Goal: Transaction & Acquisition: Purchase product/service

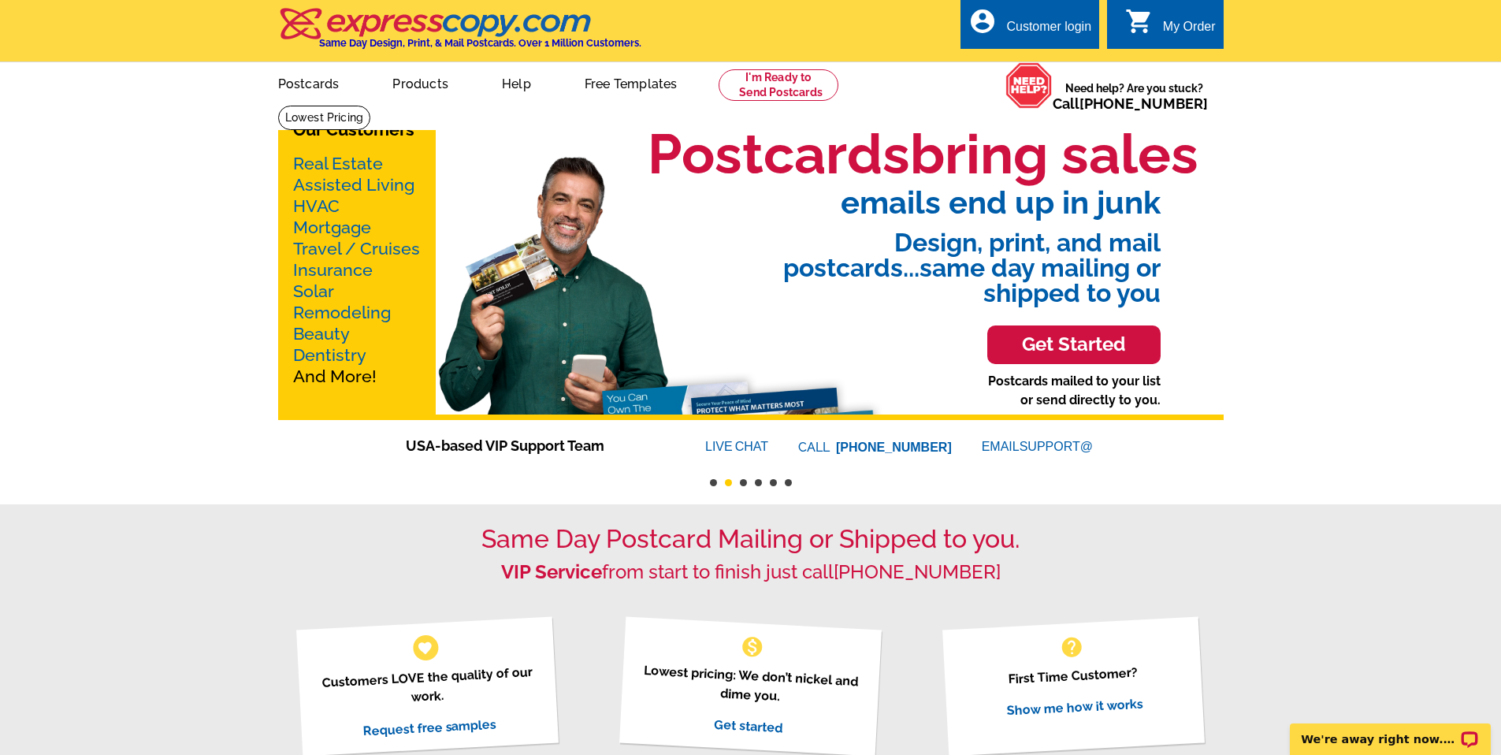
click at [359, 162] on link "Real Estate" at bounding box center [338, 164] width 90 height 20
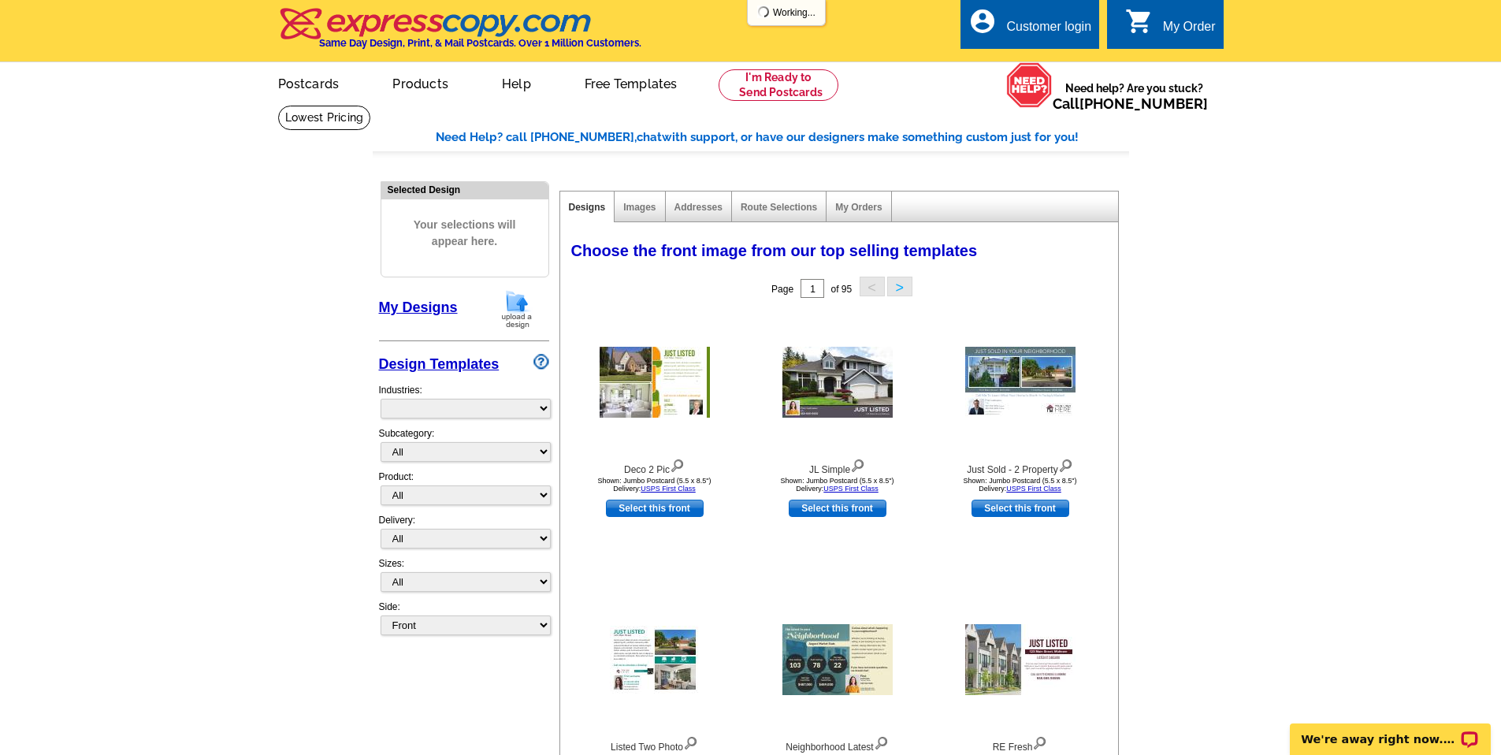
select select "785"
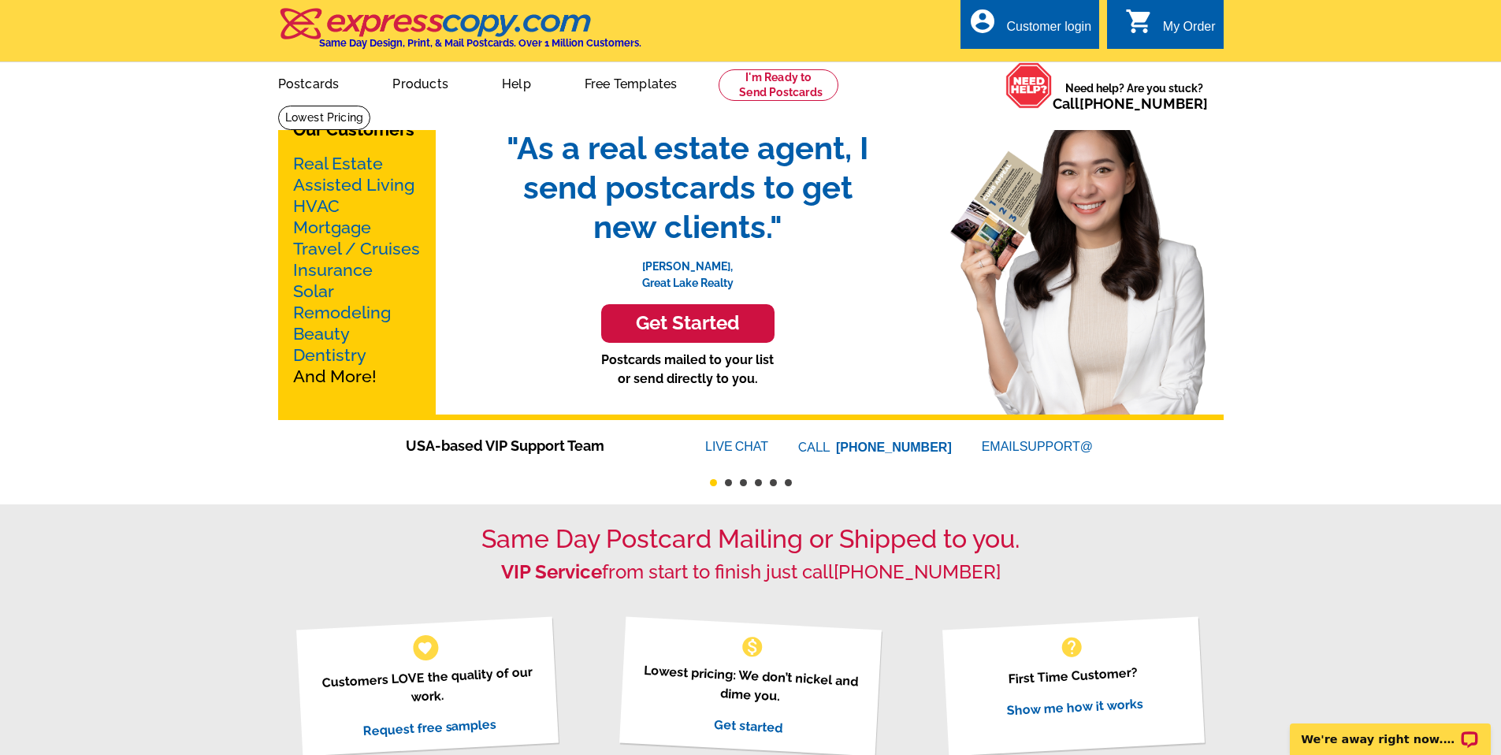
click at [352, 222] on link "Mortgage" at bounding box center [332, 228] width 78 height 20
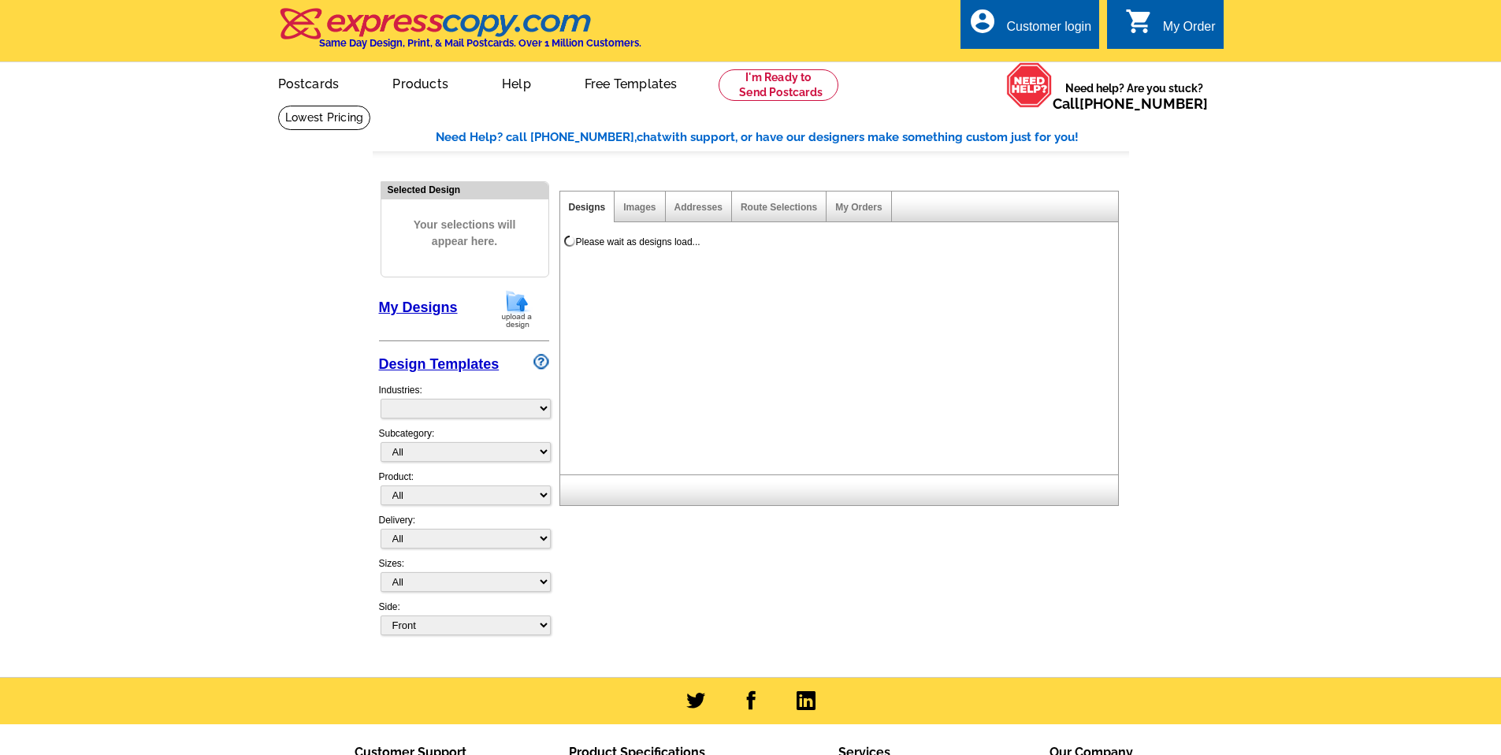
select select "774"
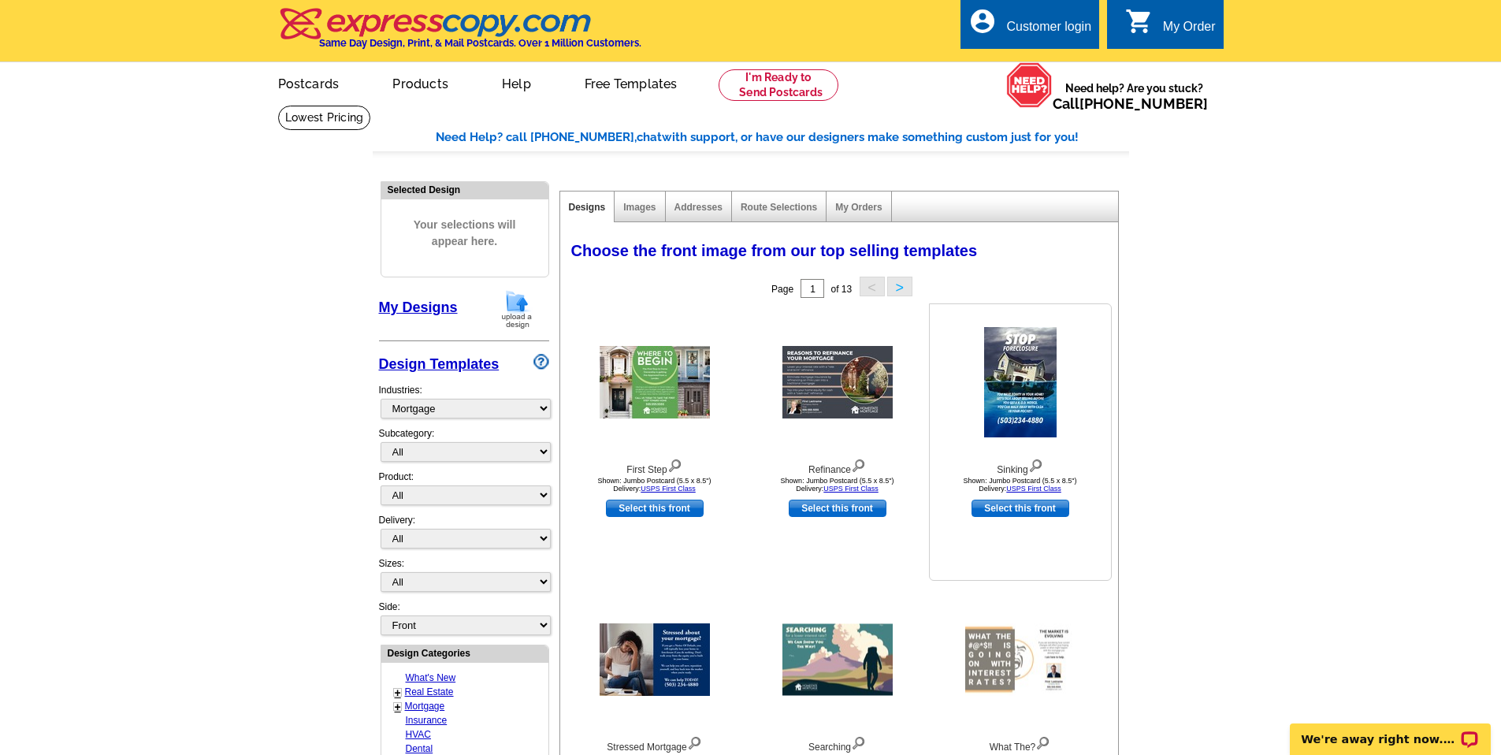
click at [1040, 430] on img at bounding box center [1020, 382] width 73 height 110
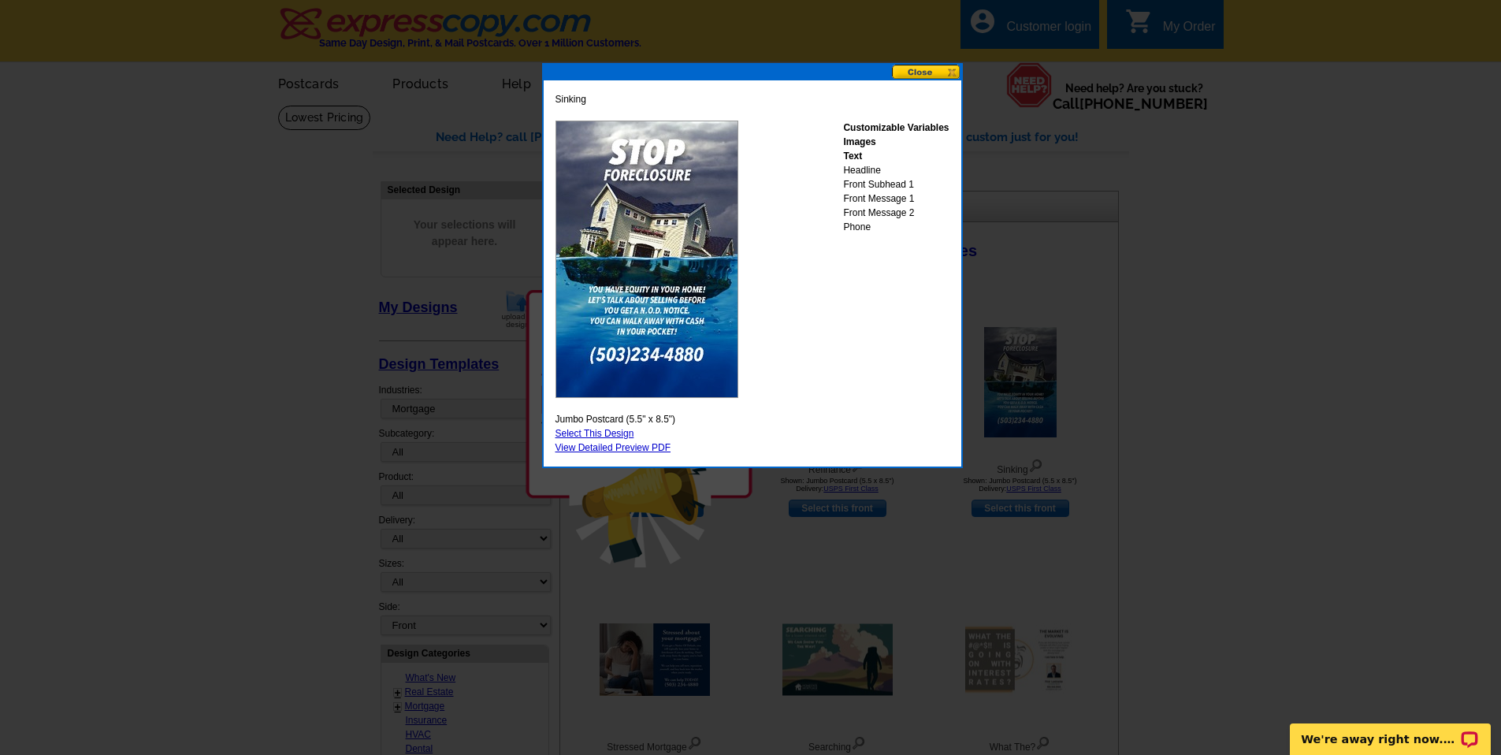
click at [1114, 305] on div at bounding box center [750, 377] width 1501 height 755
click at [931, 69] on button at bounding box center [926, 72] width 69 height 15
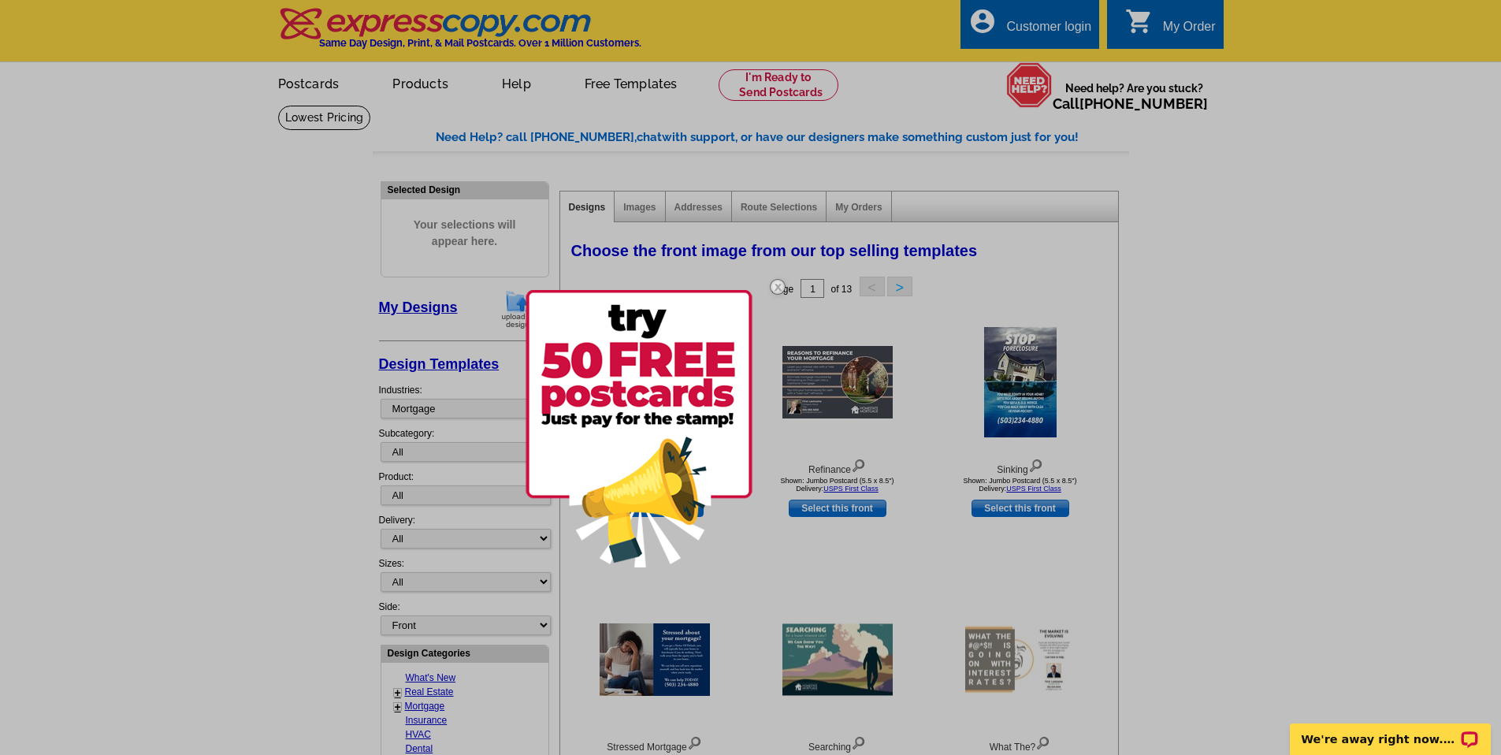
click at [776, 280] on img at bounding box center [778, 287] width 46 height 46
